Goal: Task Accomplishment & Management: Use online tool/utility

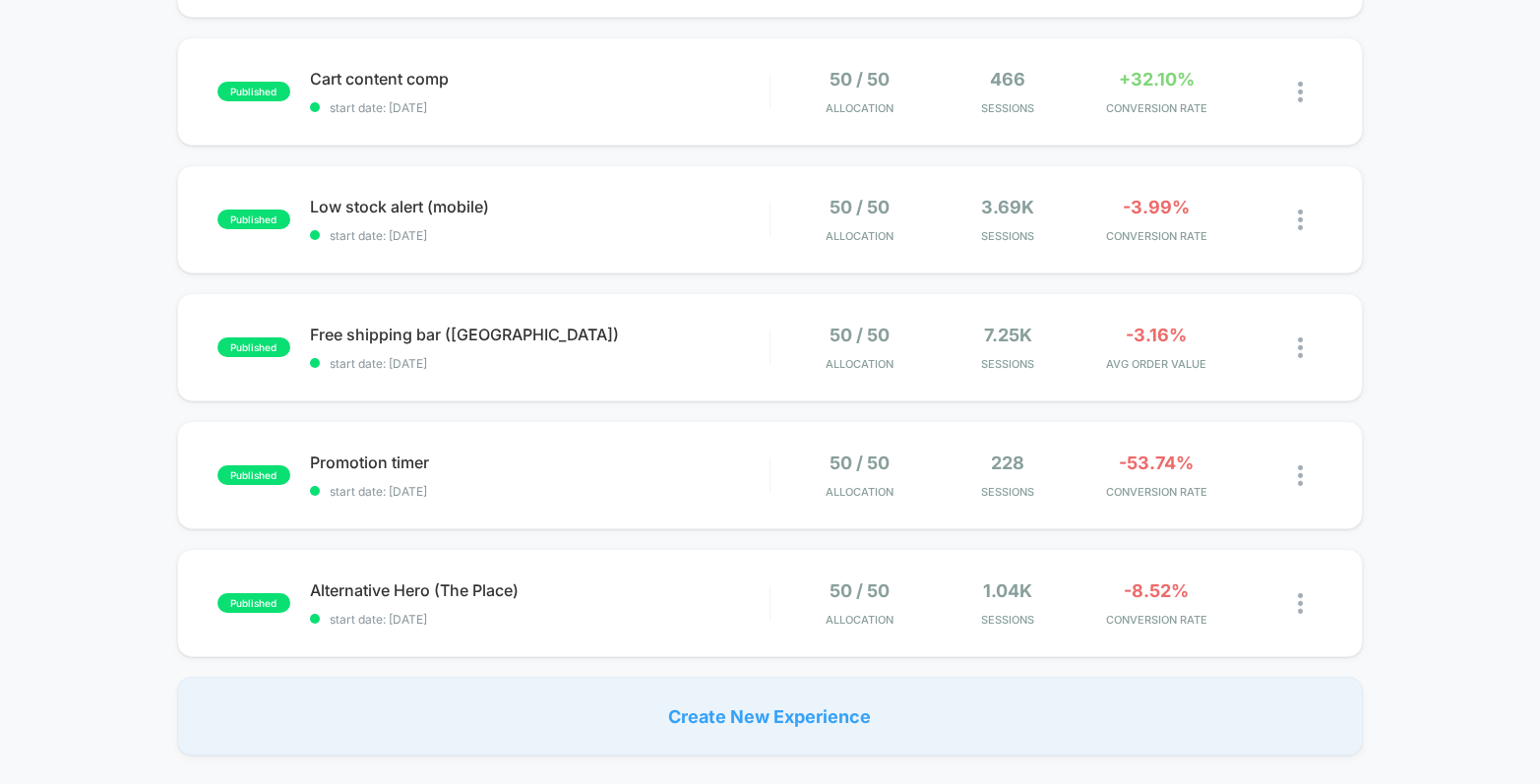
scroll to position [520, 0]
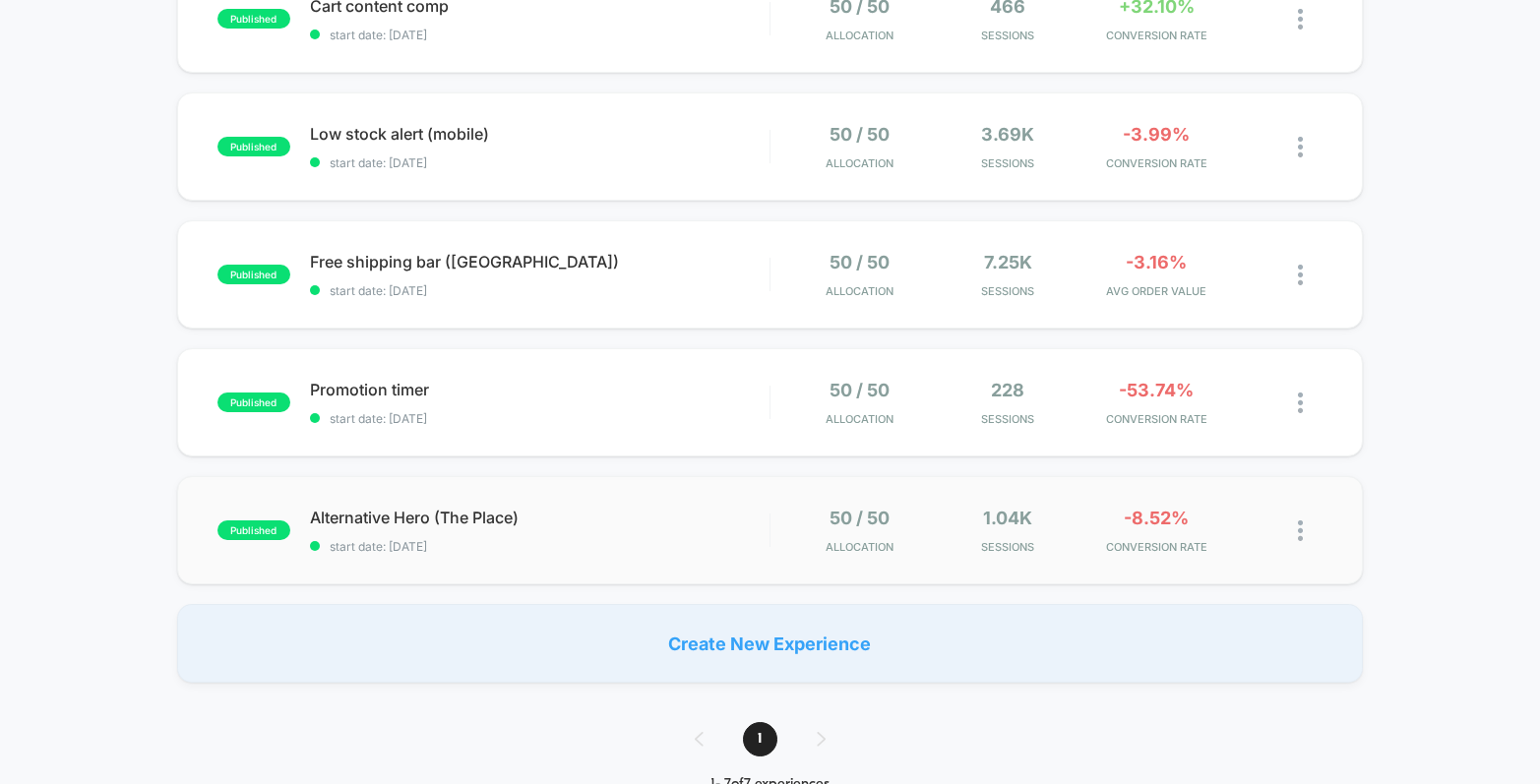
click at [613, 560] on div "published Alternative Hero (The Place) start date: [DATE] 50 / 50 Allocation 1.…" at bounding box center [770, 531] width 1186 height 108
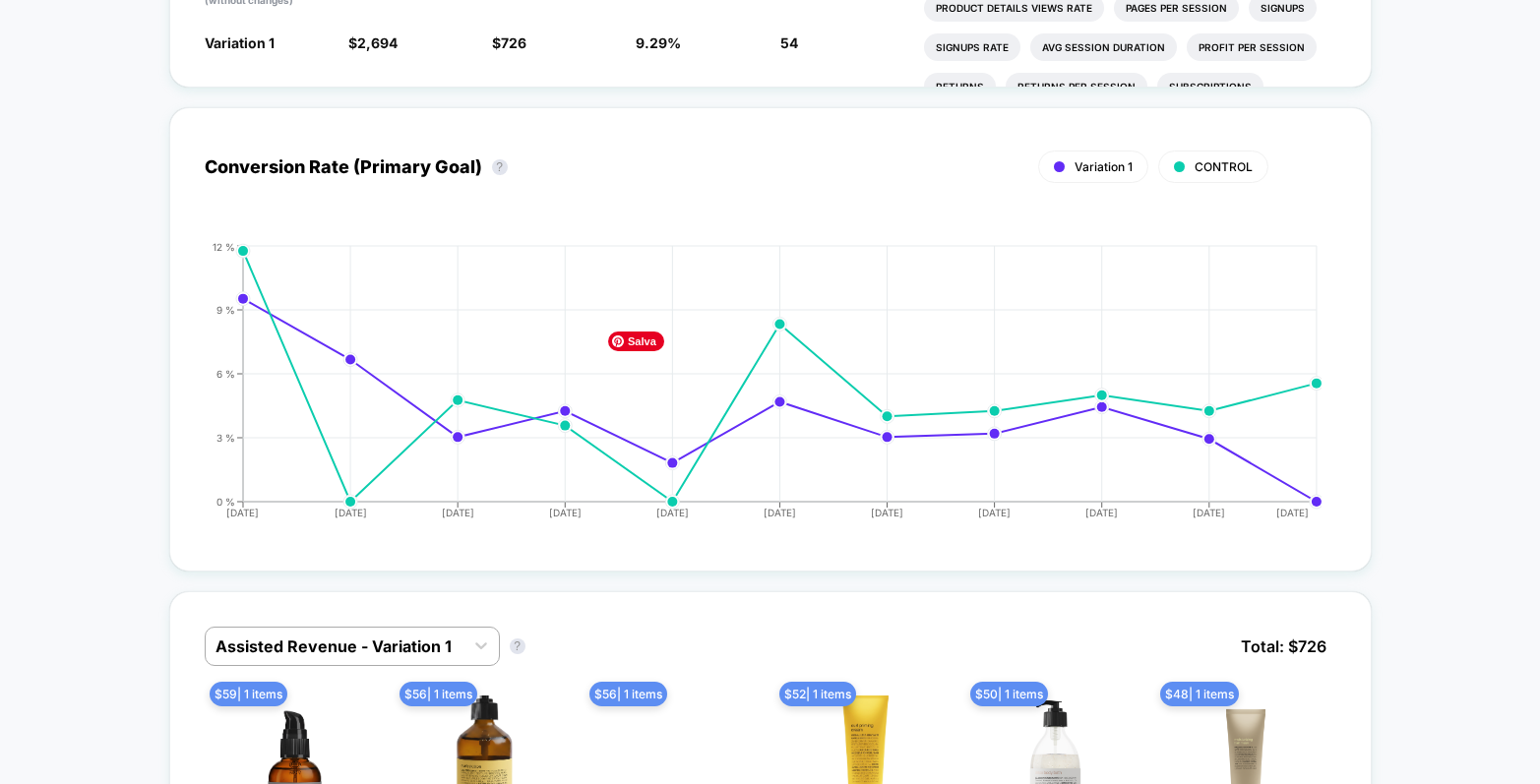
scroll to position [156, 0]
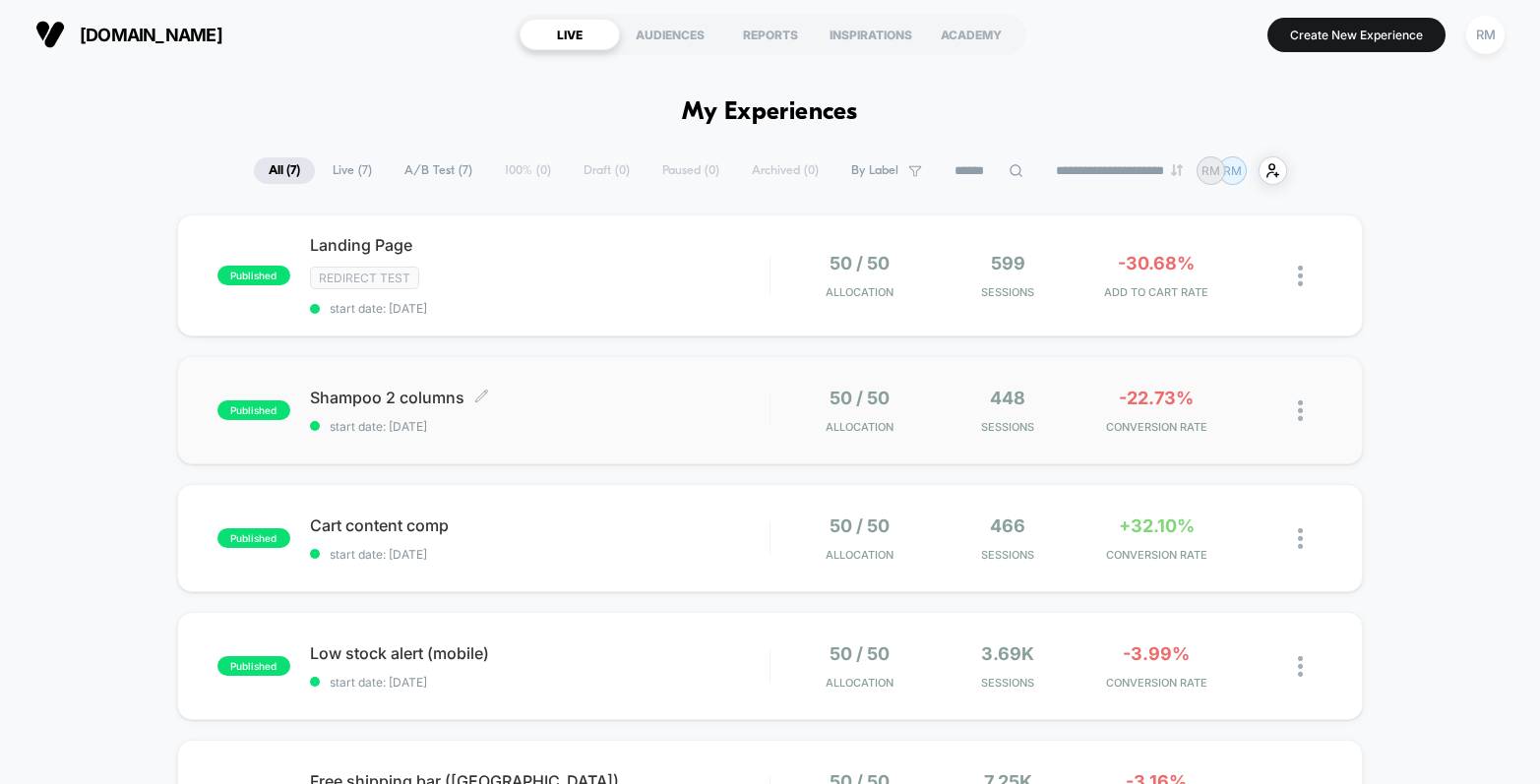
scroll to position [37, 0]
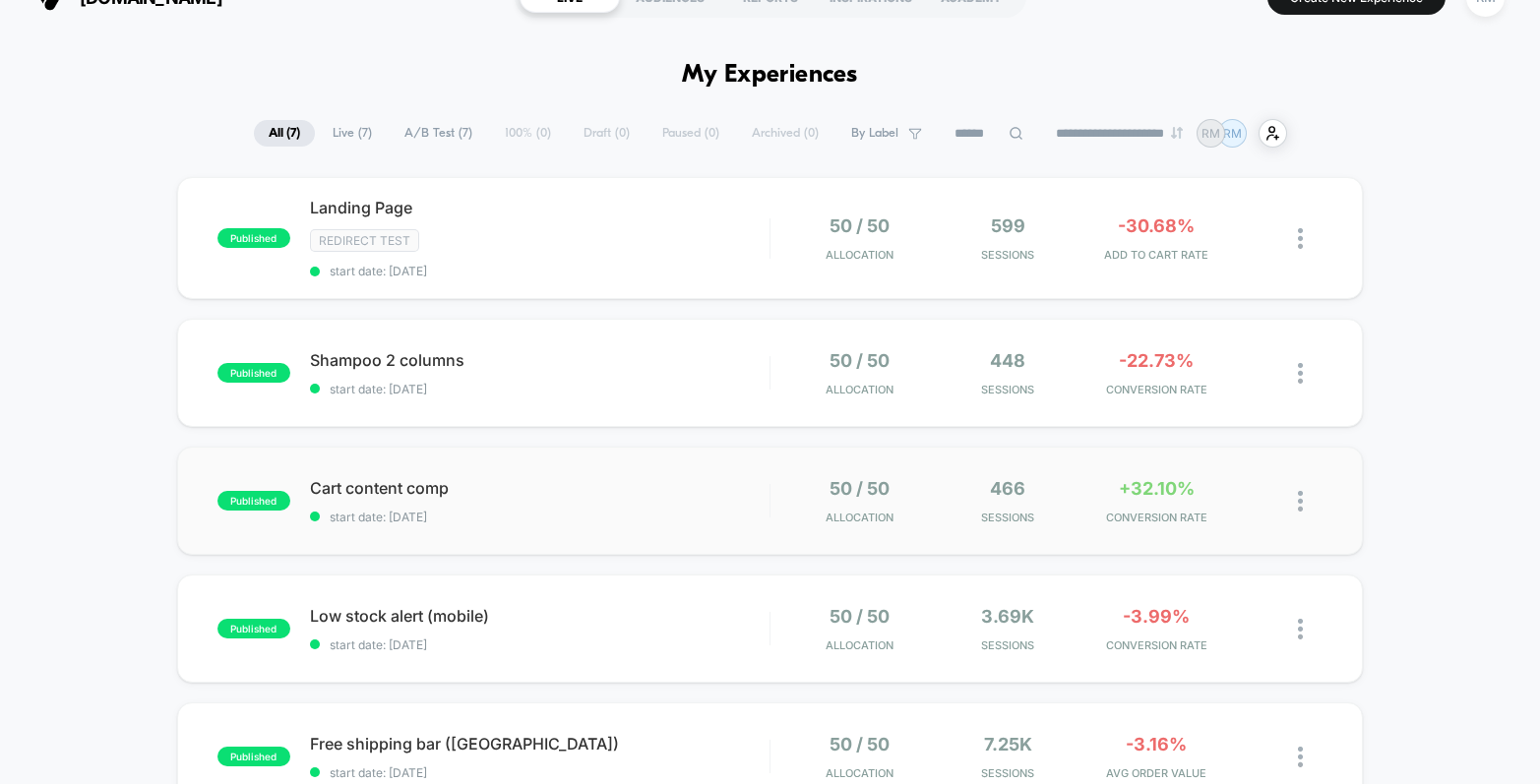
click at [688, 454] on div "published Cart content comp start date: [DATE] 50 / 50 Allocation 466 Sessions …" at bounding box center [770, 501] width 1186 height 108
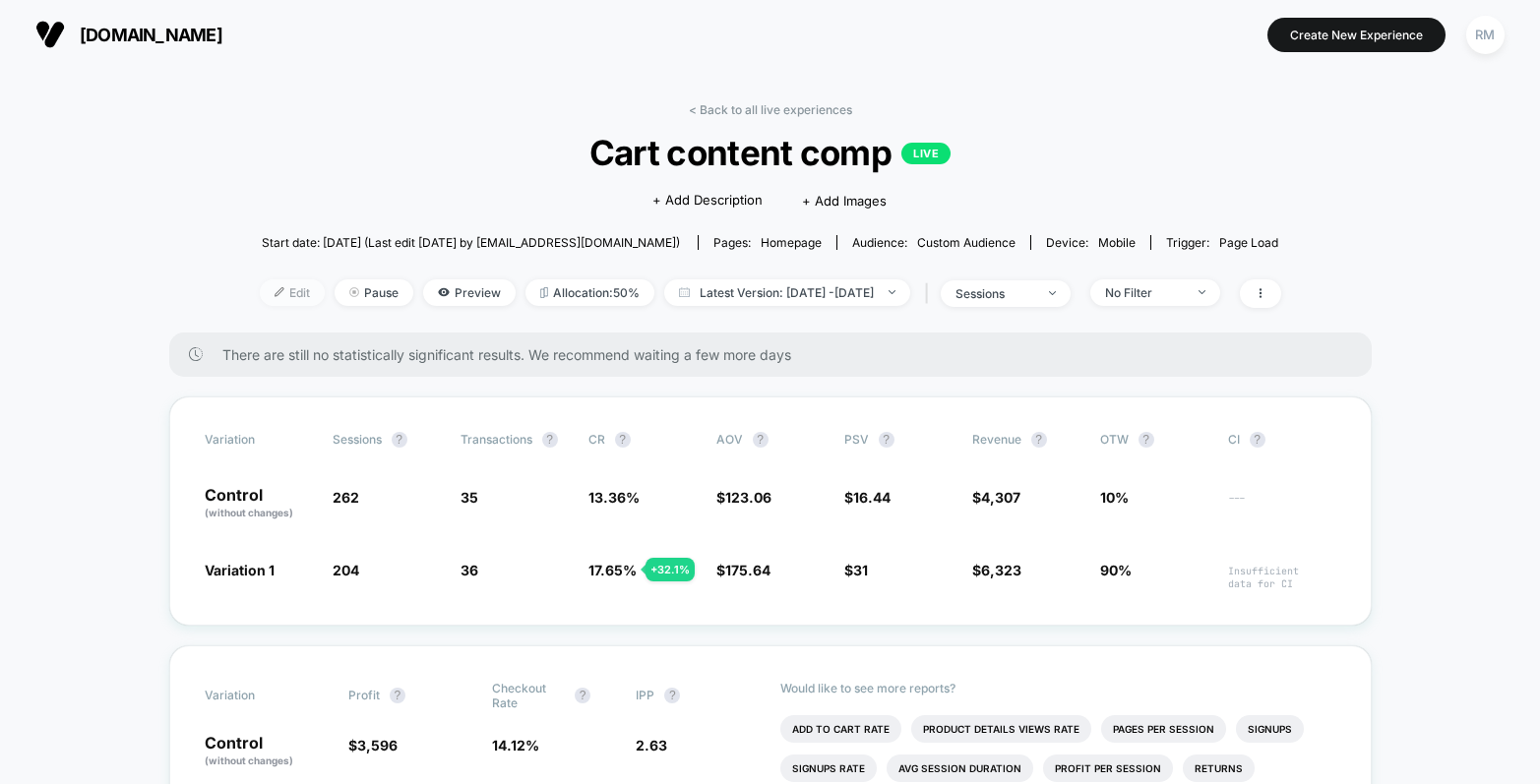
click at [273, 293] on span "Edit" at bounding box center [292, 292] width 65 height 27
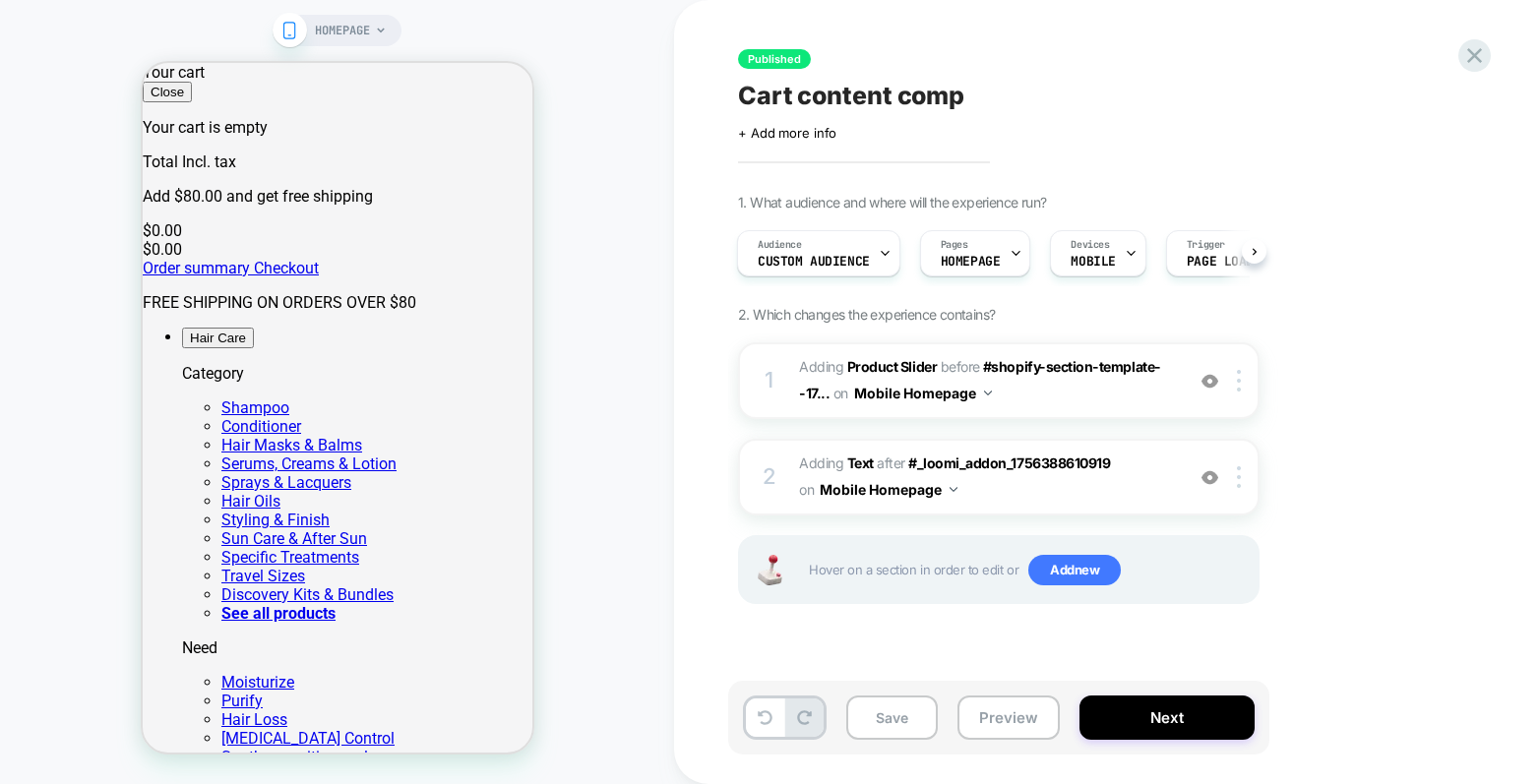
click at [346, 34] on span "HOMEPAGE" at bounding box center [342, 31] width 55 height 32
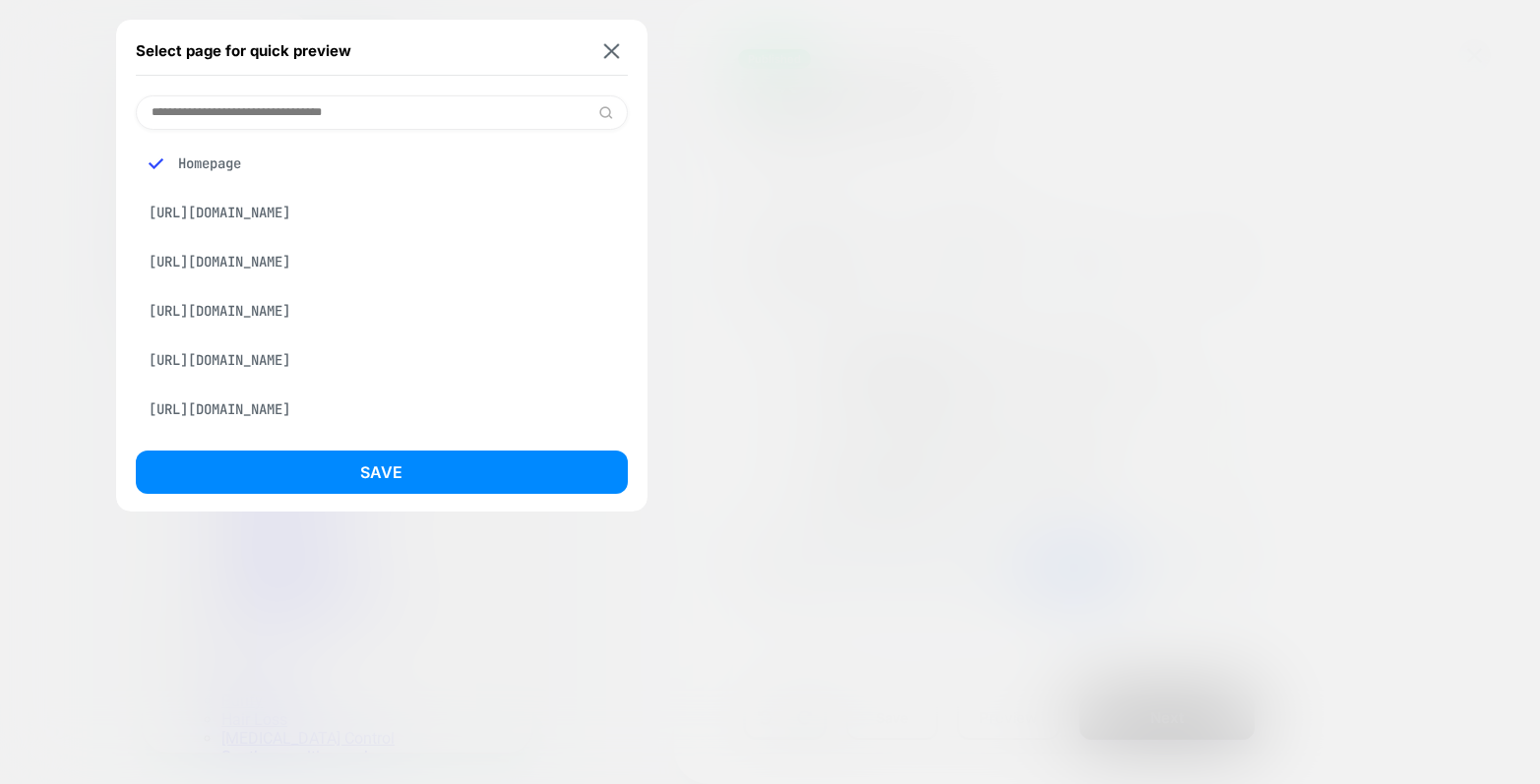
click at [54, 115] on div at bounding box center [770, 392] width 1540 height 784
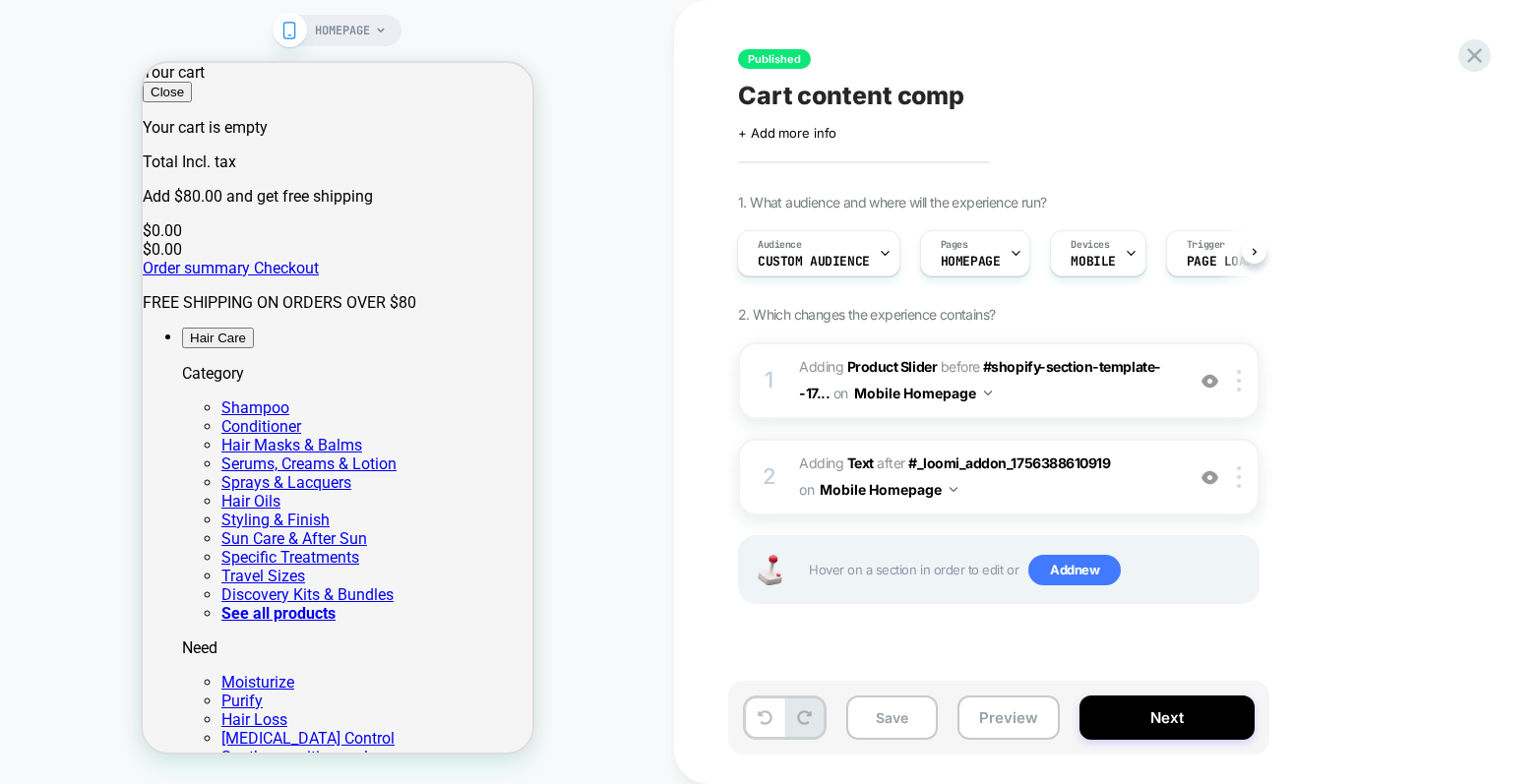
click at [285, 30] on icon at bounding box center [289, 31] width 18 height 18
click at [367, 28] on span "HOMEPAGE" at bounding box center [342, 31] width 55 height 32
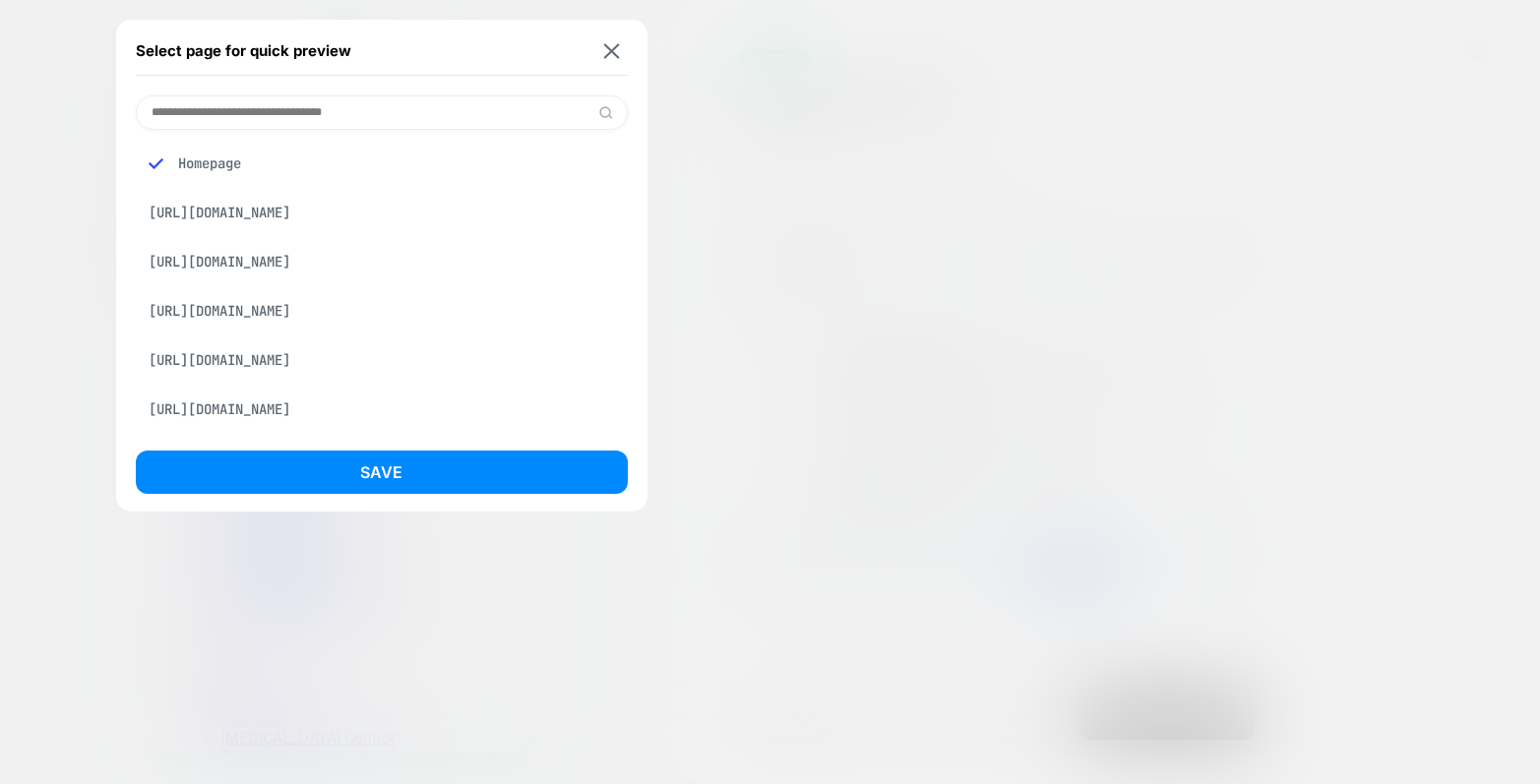
click at [86, 130] on div at bounding box center [770, 392] width 1540 height 784
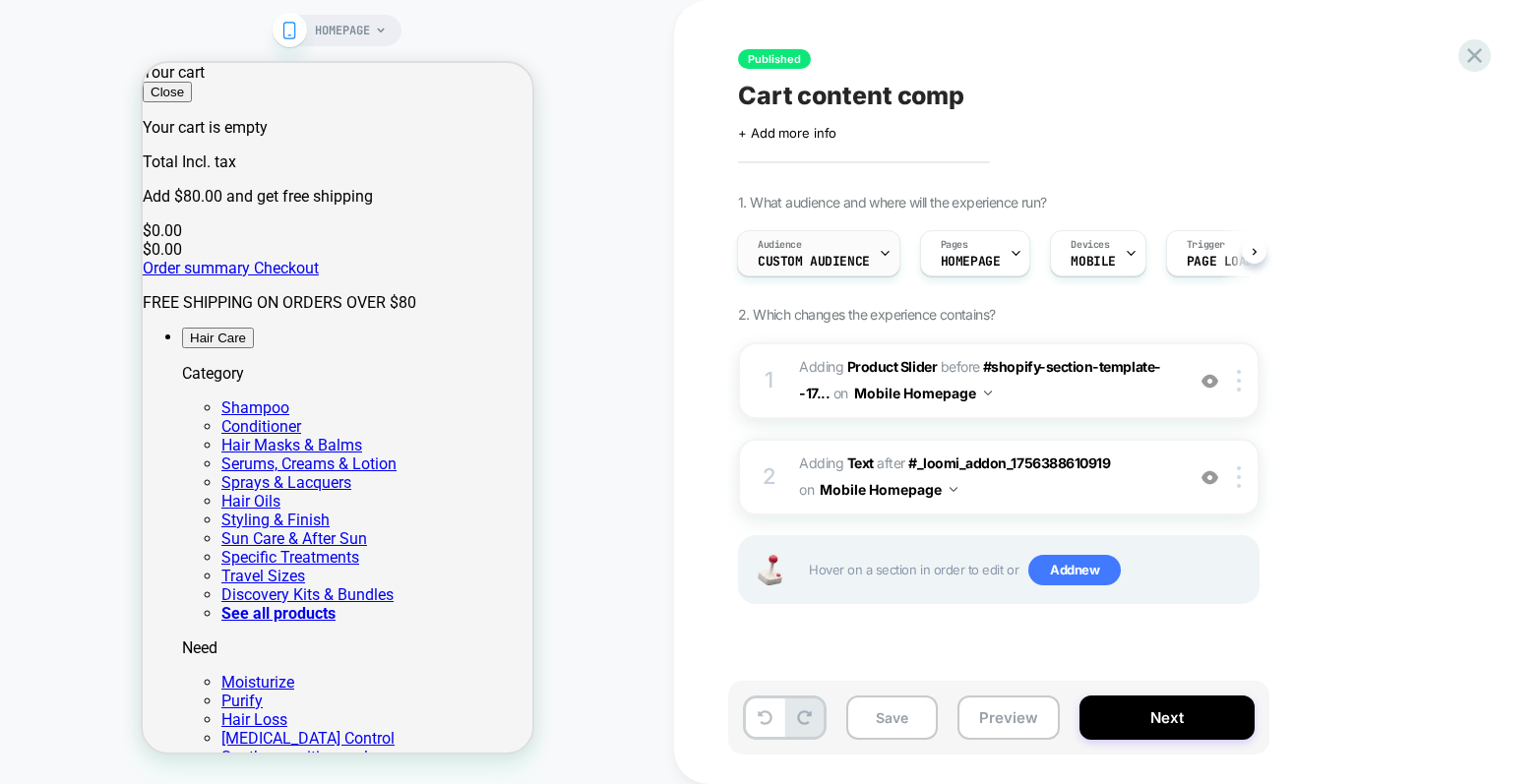
click at [832, 247] on div "Audience Custom Audience" at bounding box center [814, 252] width 152 height 44
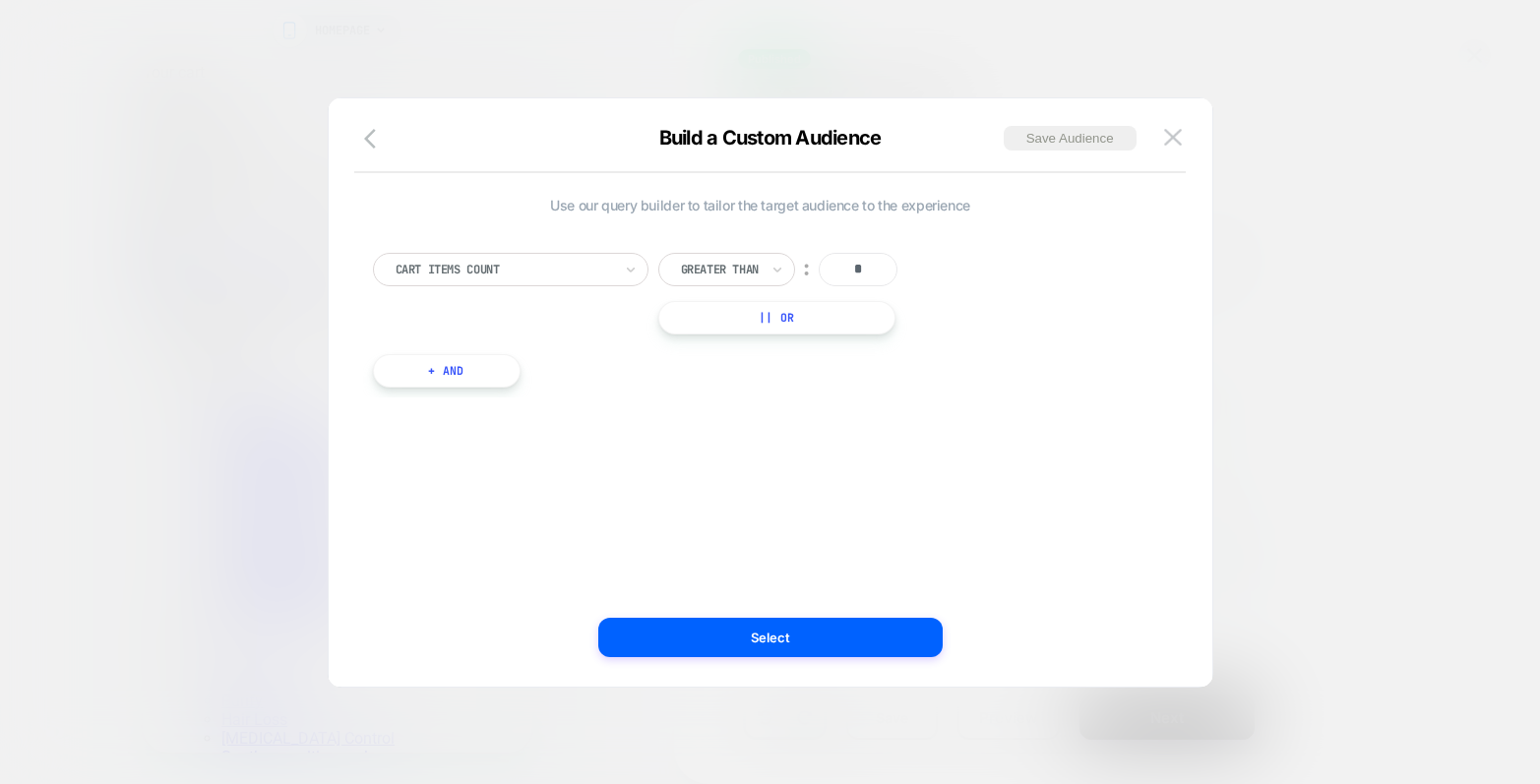
click at [1342, 70] on div at bounding box center [770, 392] width 1540 height 784
